Goal: Task Accomplishment & Management: Use online tool/utility

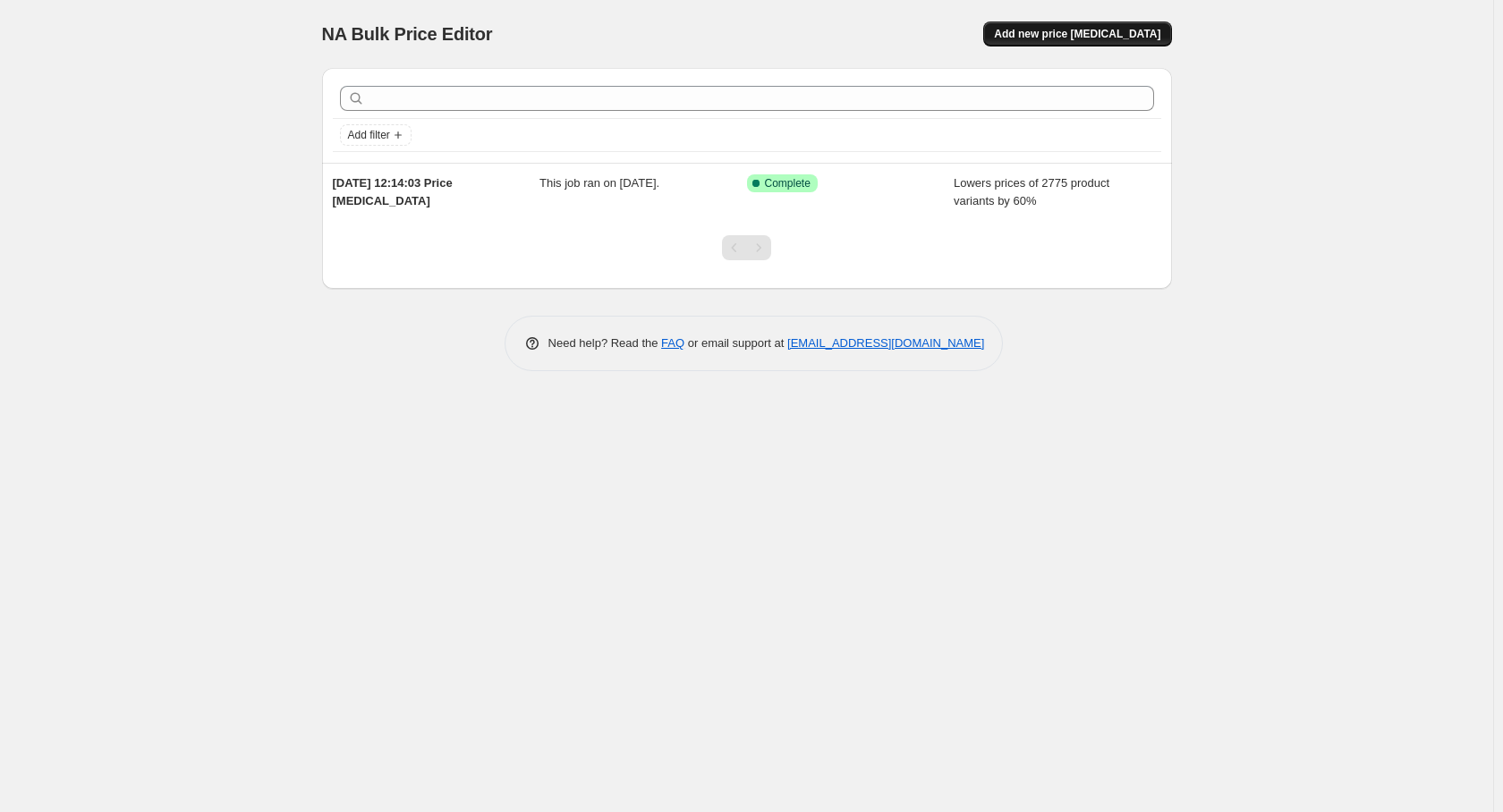
click at [1134, 28] on span "Add new price [MEDICAL_DATA]" at bounding box center [1077, 34] width 166 height 15
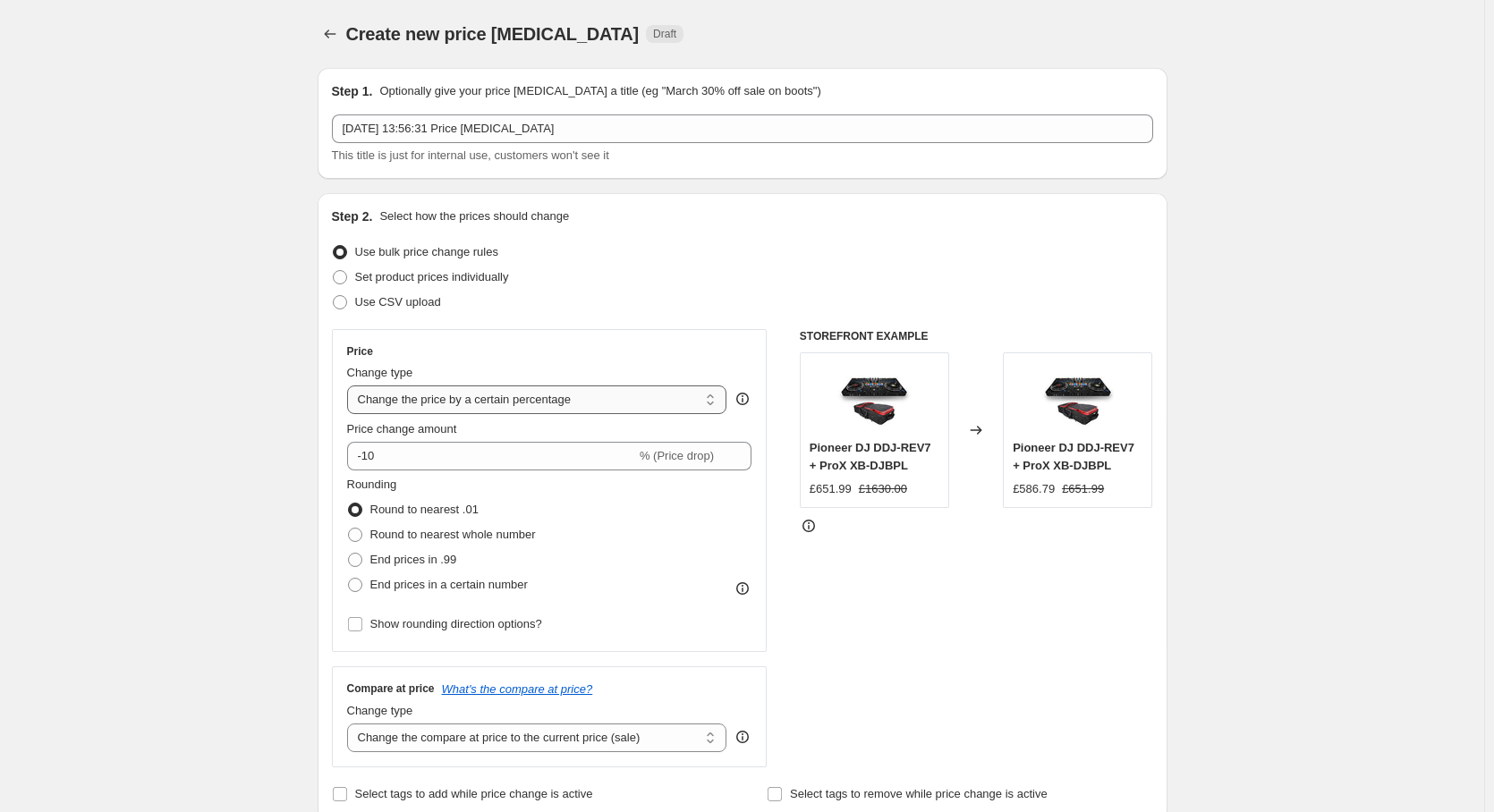
click at [501, 405] on select "Change the price to a certain amount Change the price by a certain amount Chang…" at bounding box center [537, 399] width 380 height 28
select select "to"
click at [350, 385] on select "Change the price to a certain amount Change the price by a certain amount Chang…" at bounding box center [537, 399] width 380 height 28
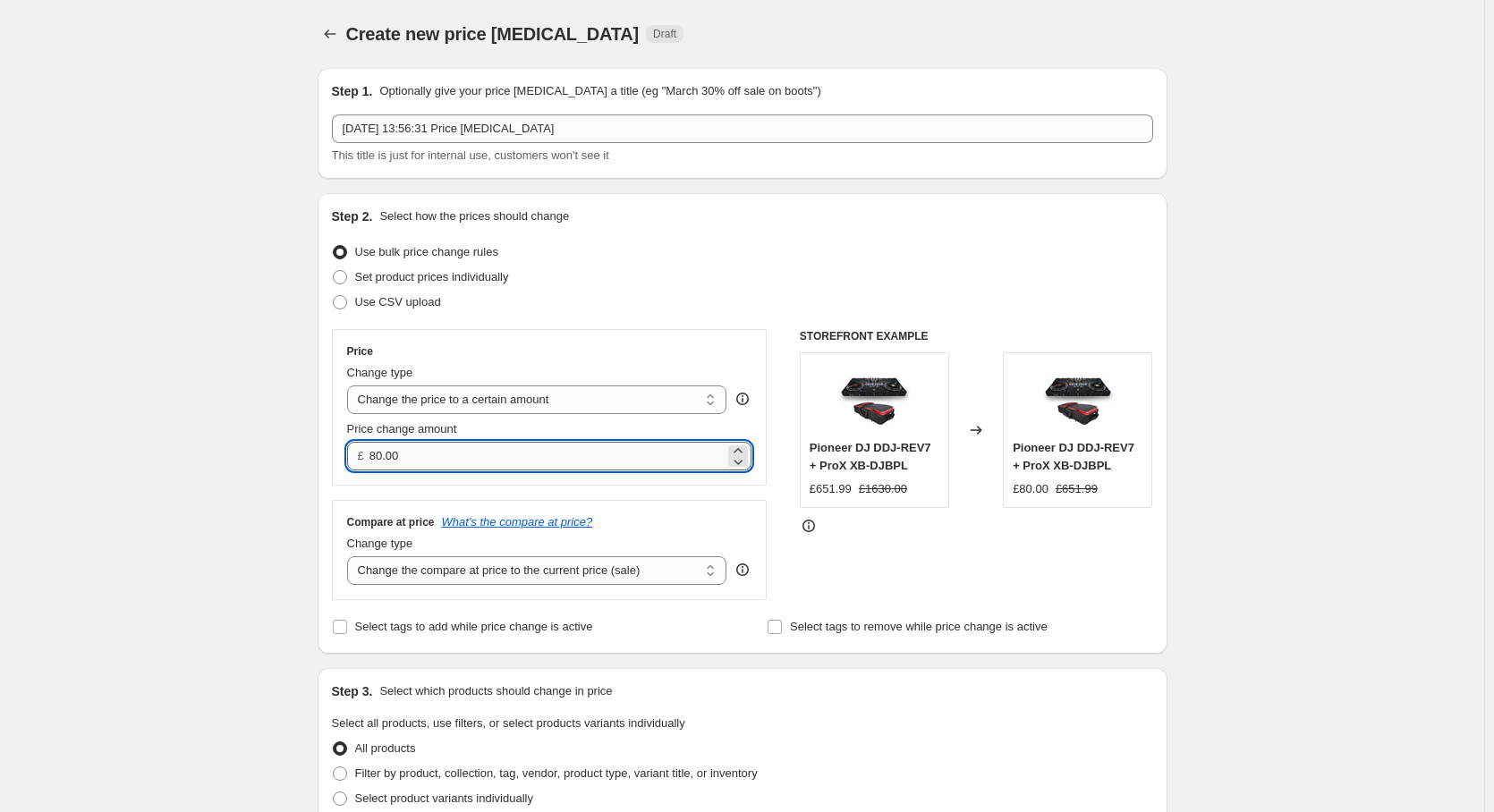
click at [443, 463] on input "80.00" at bounding box center [547, 455] width 355 height 28
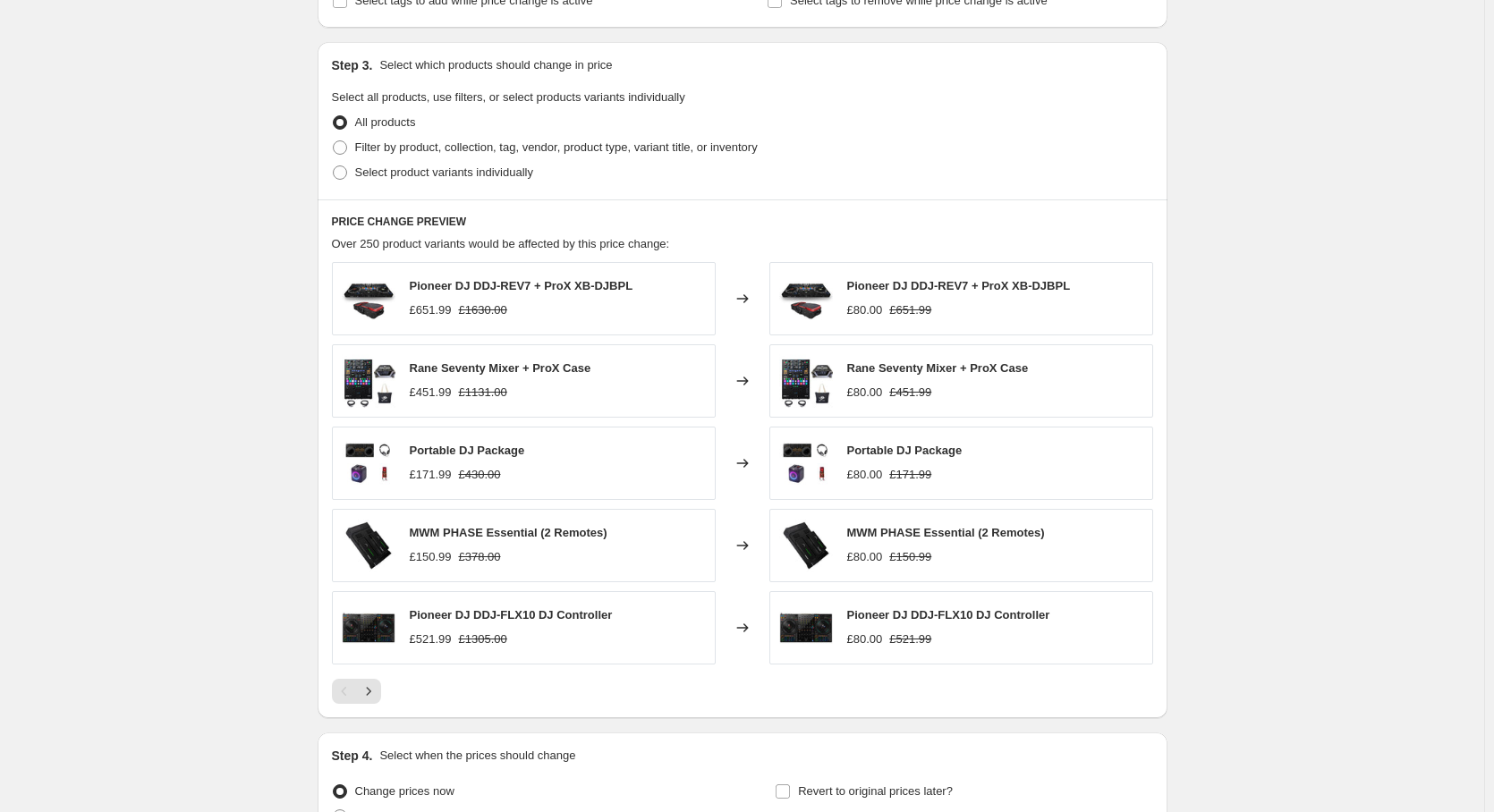
scroll to position [268, 0]
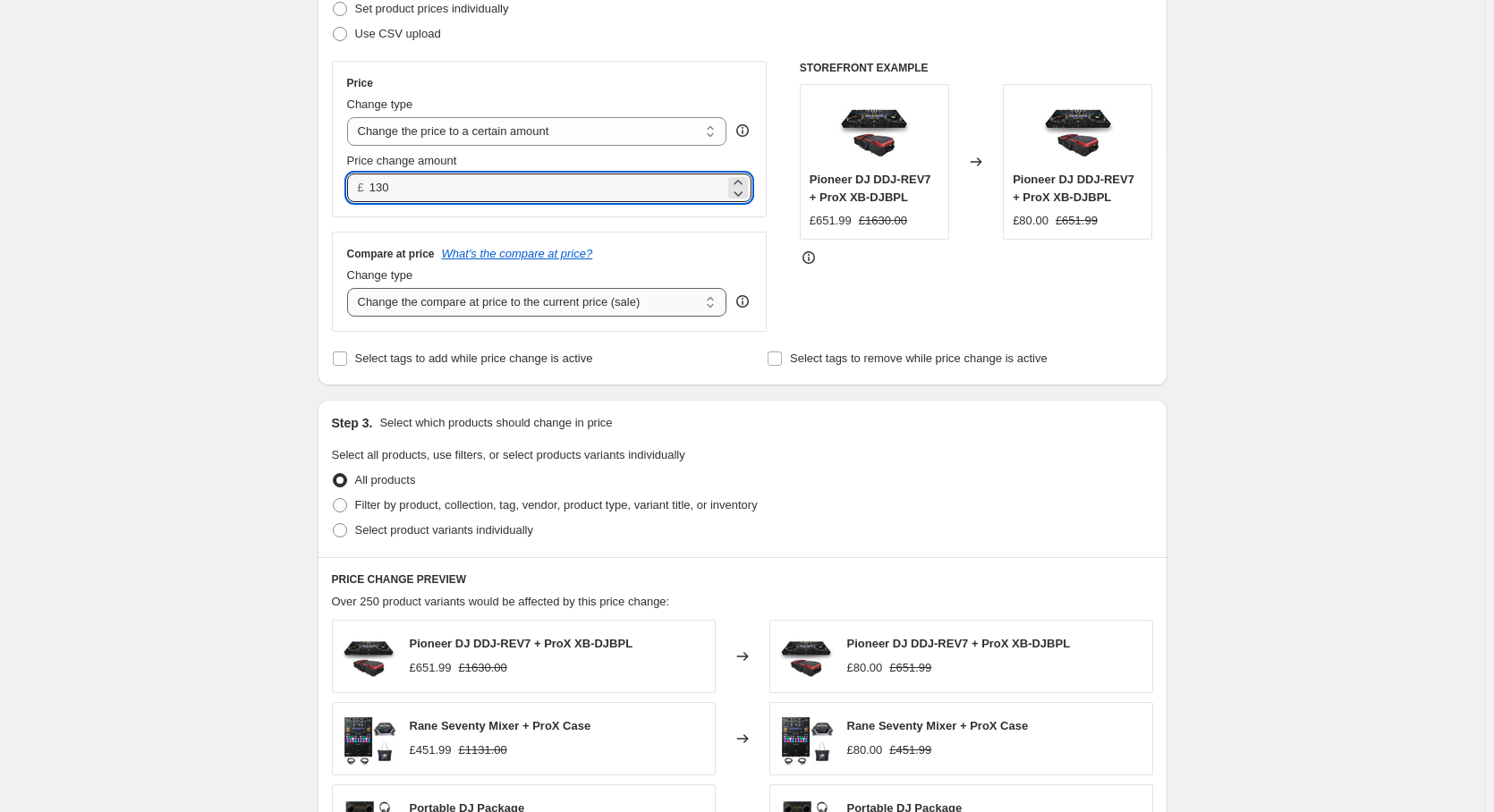
type input "130.00"
click at [498, 305] on select "Change the compare at price to the current price (sale) Change the compare at p…" at bounding box center [537, 301] width 380 height 28
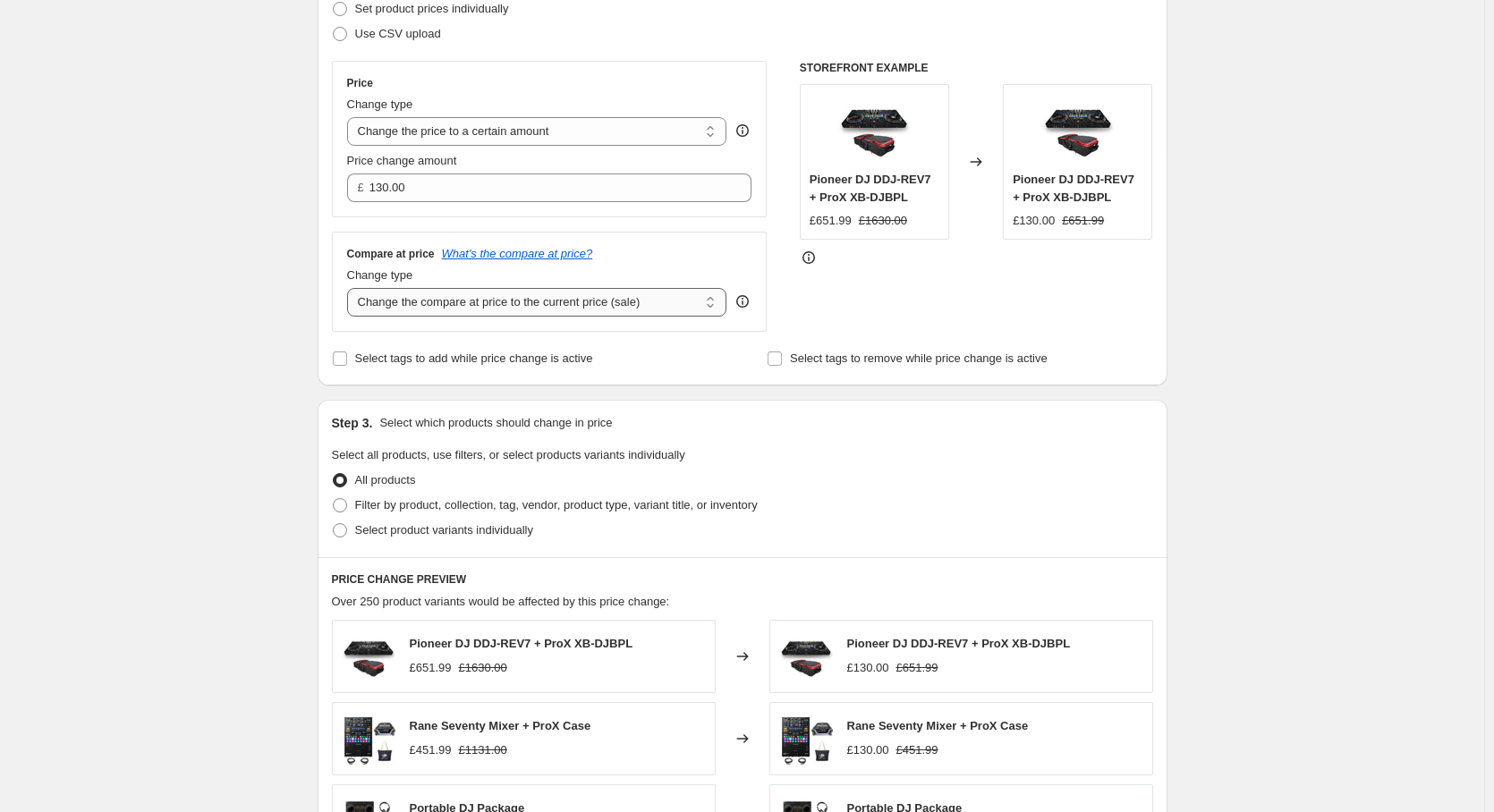
select select "remove"
click at [350, 288] on select "Change the compare at price to the current price (sale) Change the compare at p…" at bounding box center [537, 301] width 380 height 28
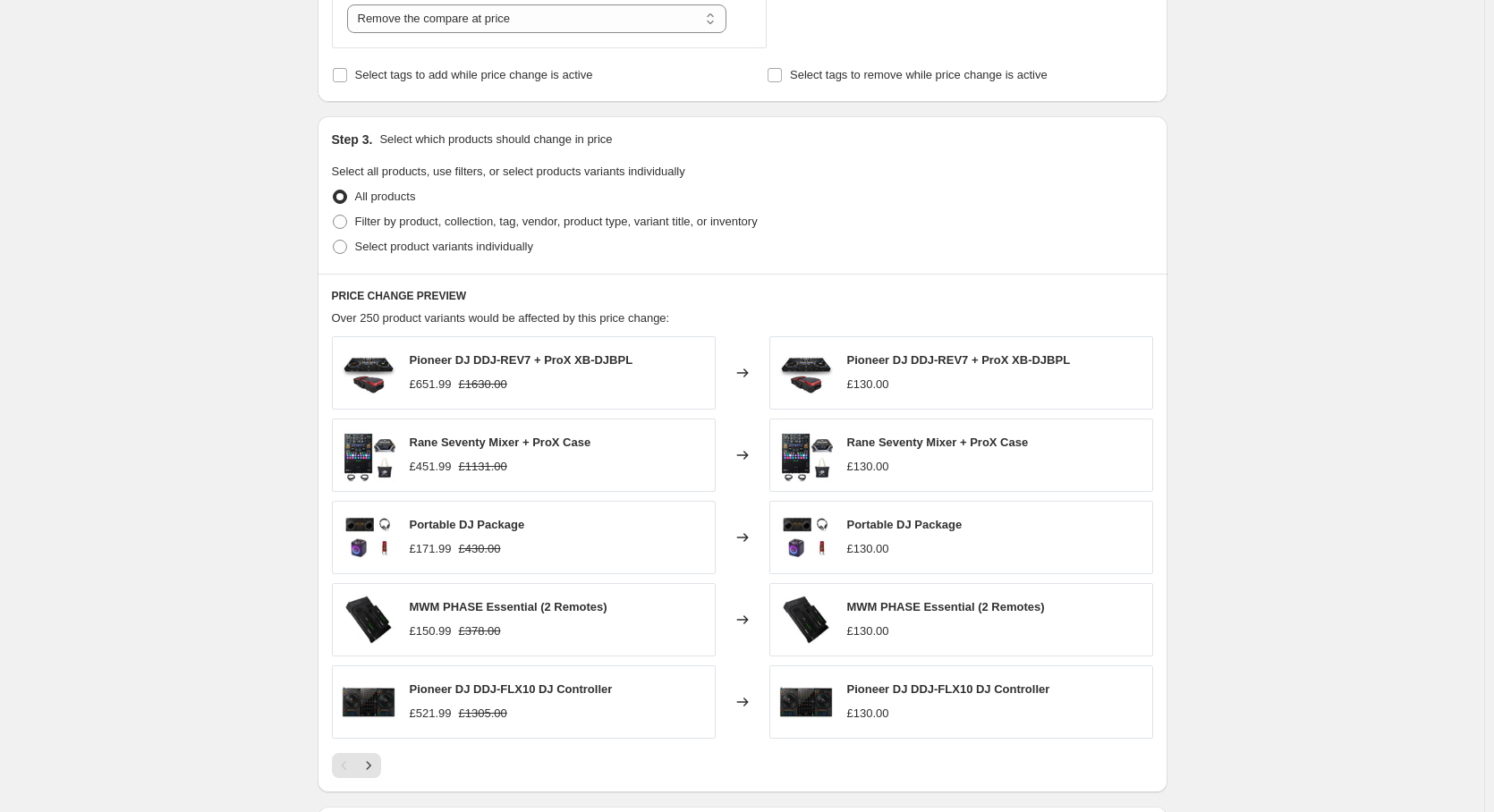
scroll to position [809, 0]
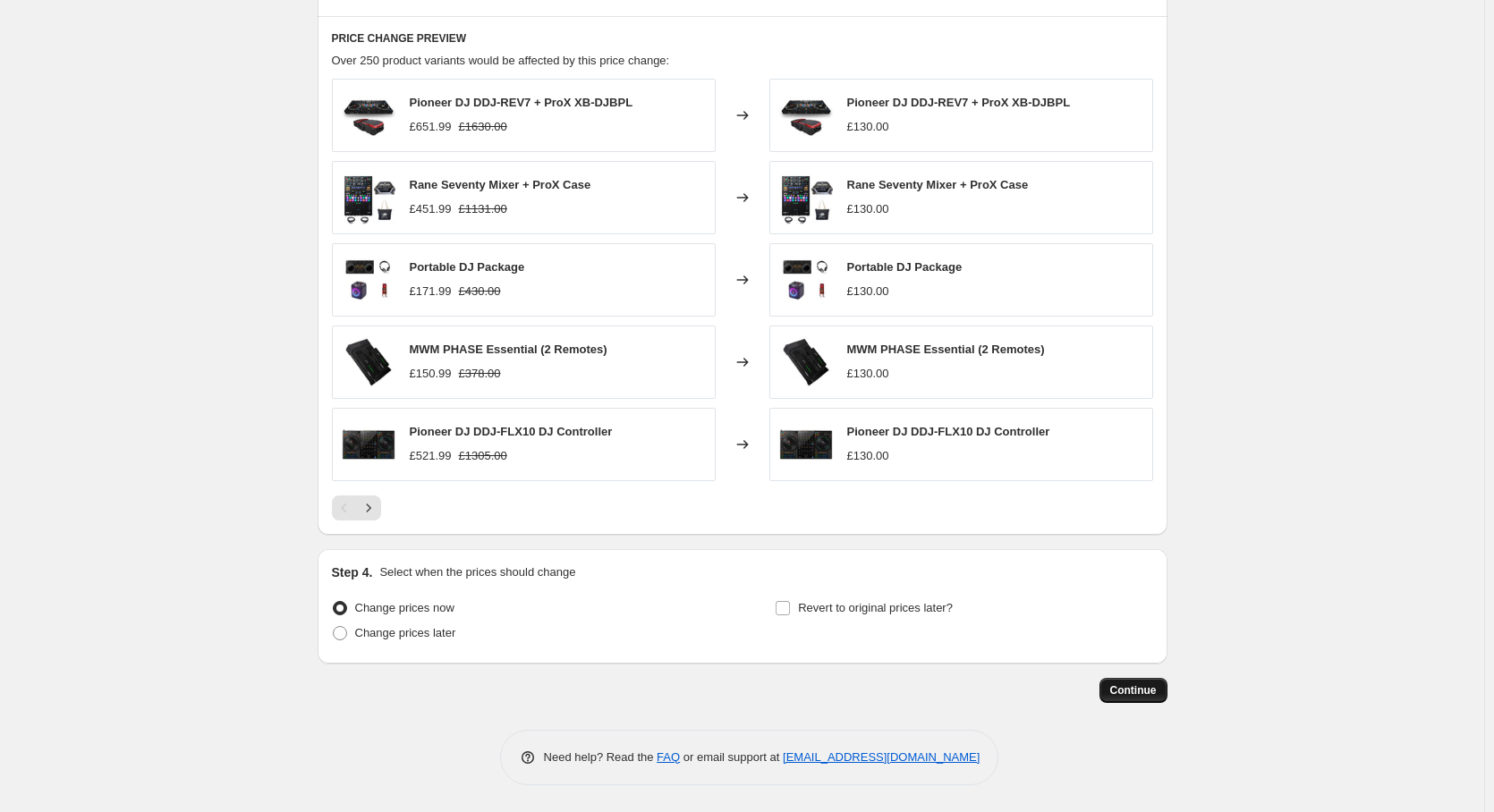
click at [1145, 695] on span "Continue" at bounding box center [1133, 689] width 47 height 15
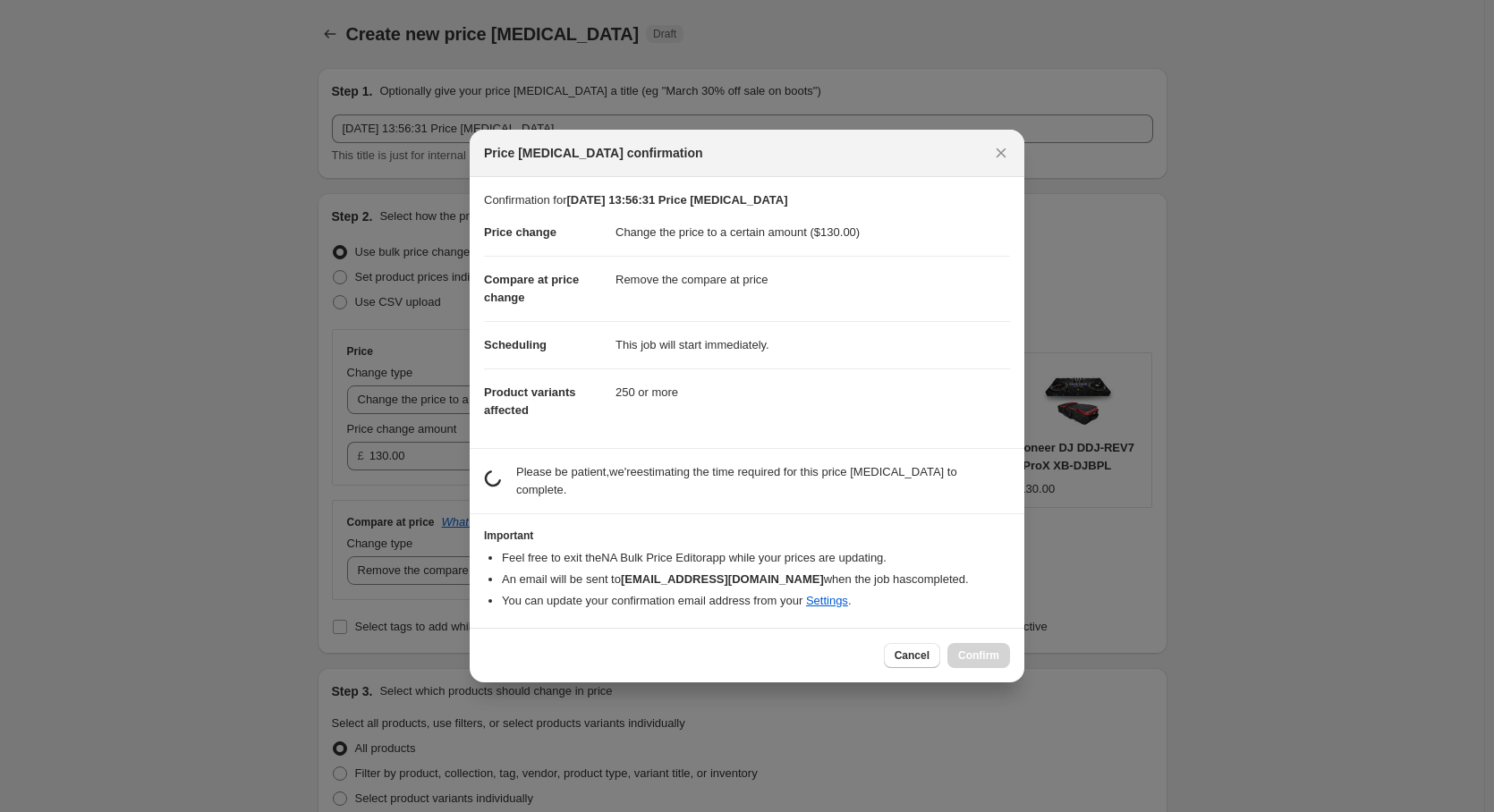
scroll to position [0, 0]
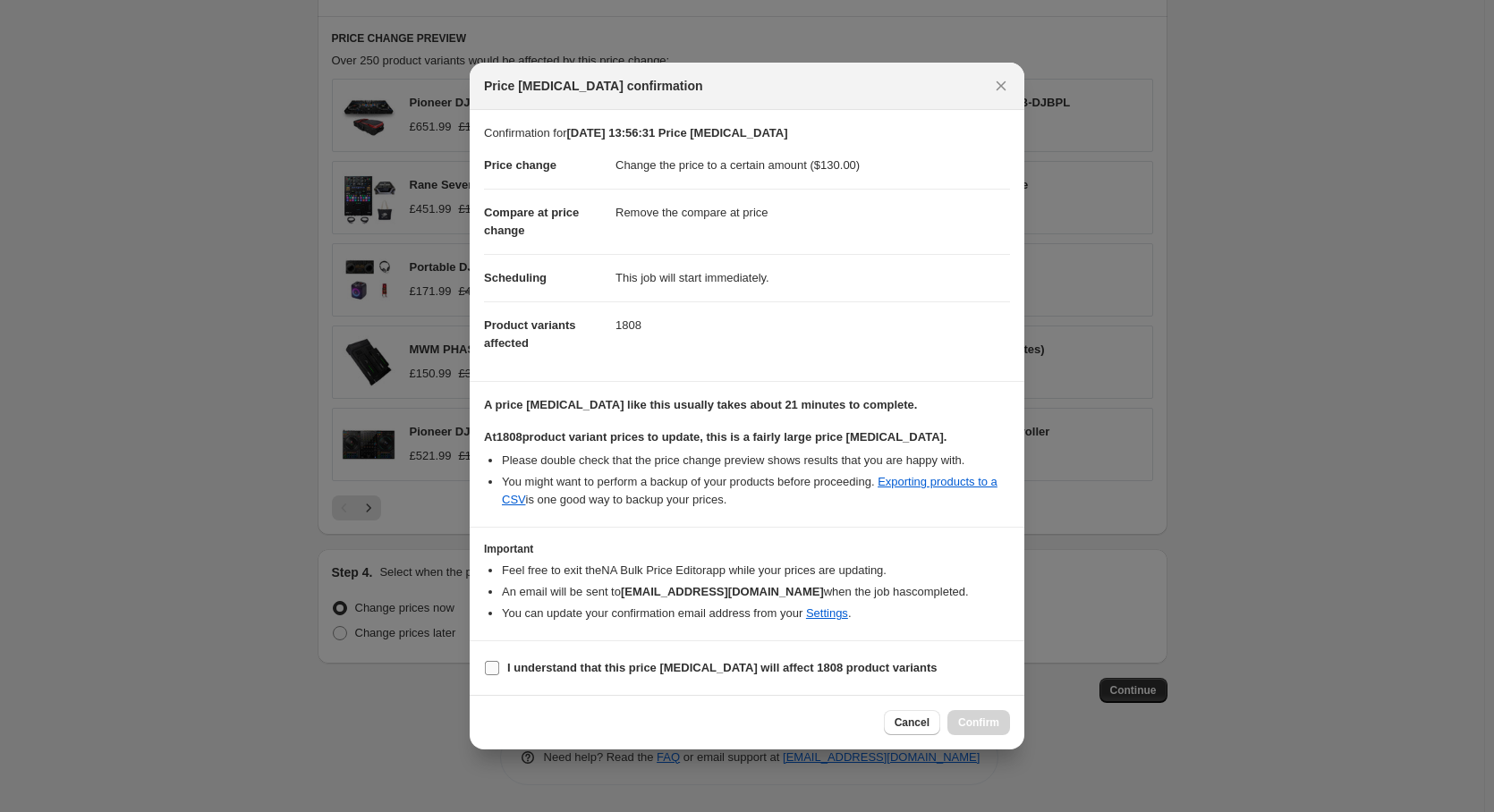
click at [495, 670] on input "I understand that this price change job will affect 1808 product variants" at bounding box center [491, 667] width 15 height 15
checkbox input "true"
click at [975, 731] on button "Confirm" at bounding box center [978, 723] width 62 height 25
